Goal: Navigation & Orientation: Find specific page/section

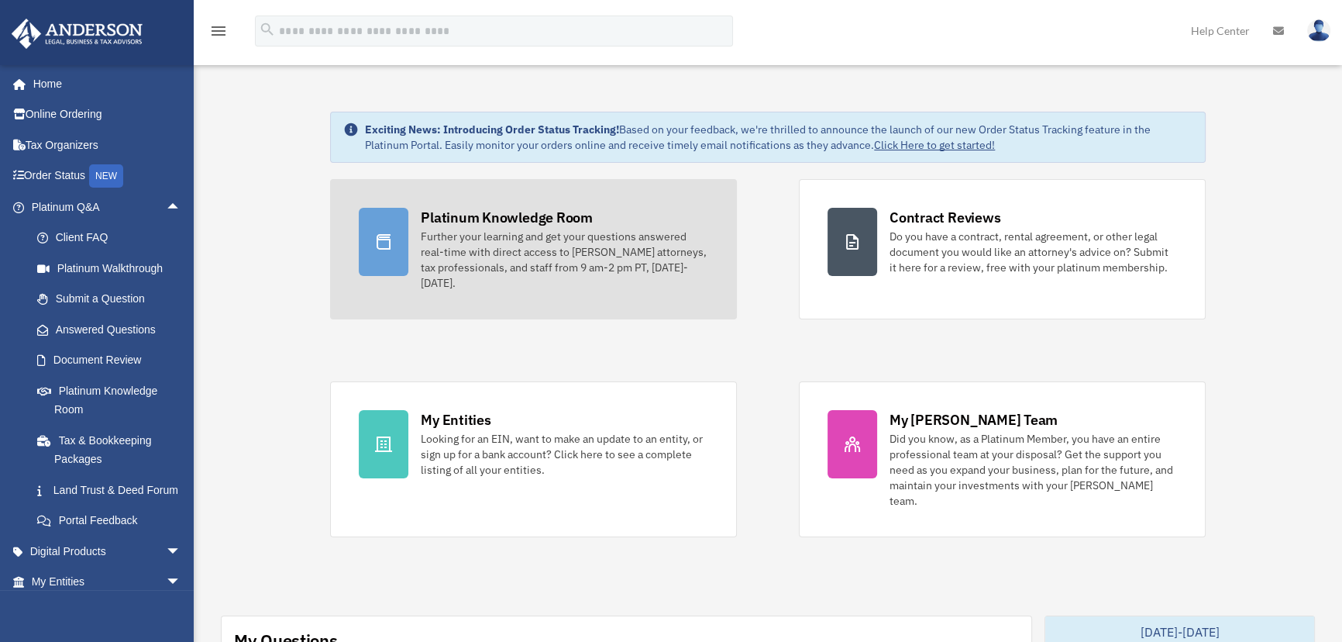
click at [478, 224] on div "Platinum Knowledge Room" at bounding box center [507, 217] width 172 height 19
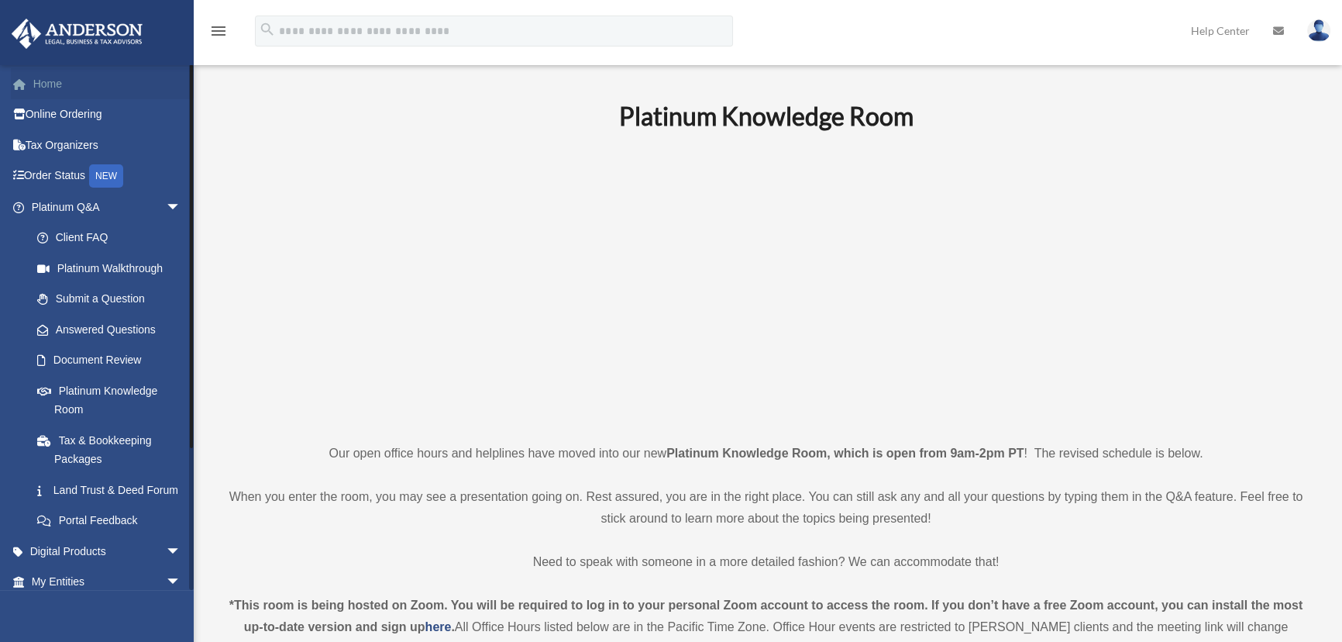
click at [52, 78] on link "Home" at bounding box center [108, 83] width 194 height 31
